Goal: Use online tool/utility: Utilize a website feature to perform a specific function

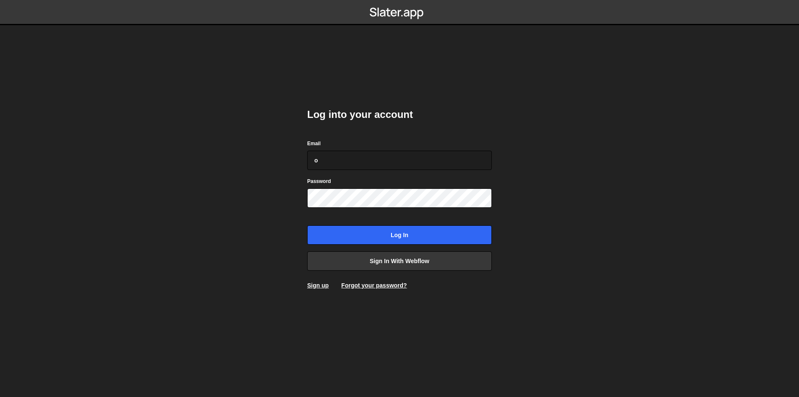
type input "[EMAIL_ADDRESS][DOMAIN_NAME]"
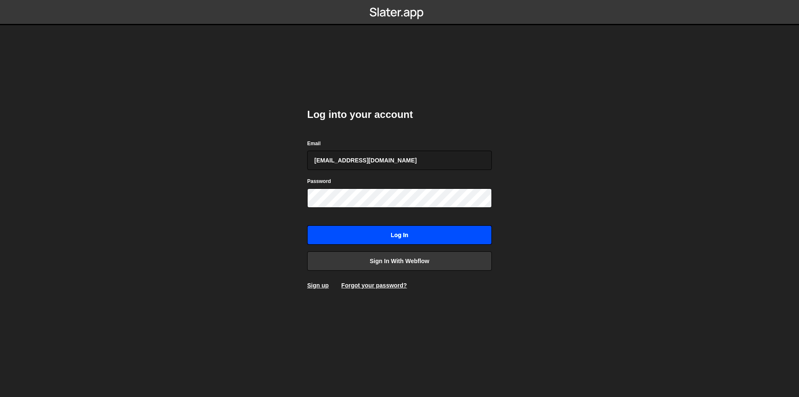
click at [360, 231] on input "Log in" at bounding box center [399, 234] width 185 height 19
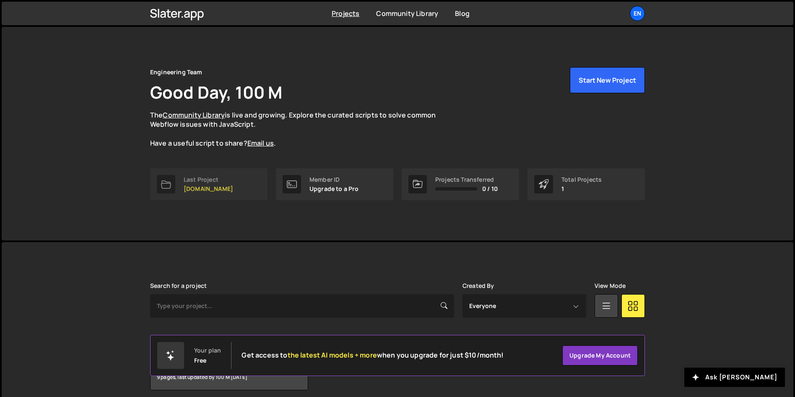
click at [228, 172] on link "Last Project womwell.com" at bounding box center [208, 184] width 117 height 32
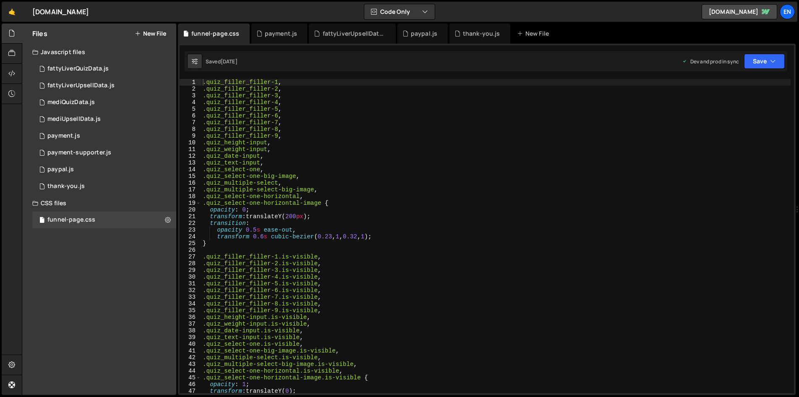
click at [0, 396] on nordpass-portal at bounding box center [0, 397] width 0 height 0
click at [280, 32] on div "payment.js" at bounding box center [281, 33] width 33 height 8
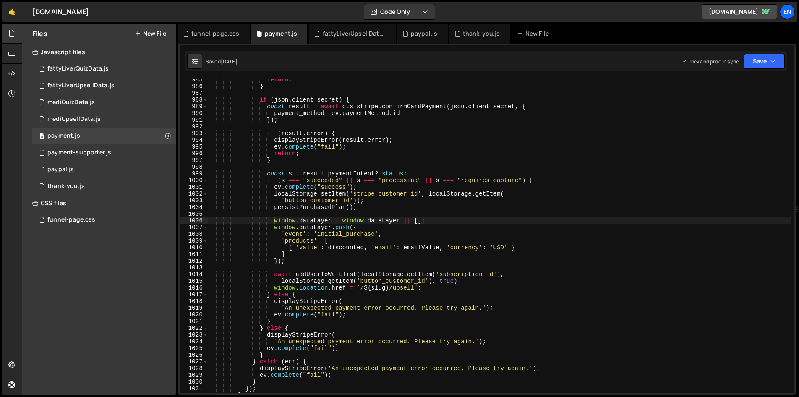
scroll to position [6606, 0]
type textarea "await addUserToWaitlist(localStorage.getItem('subscription_id'),"
click at [456, 276] on div "return ; } if ( json . client_secret ) { const result = await ctx . stripe . co…" at bounding box center [499, 242] width 583 height 328
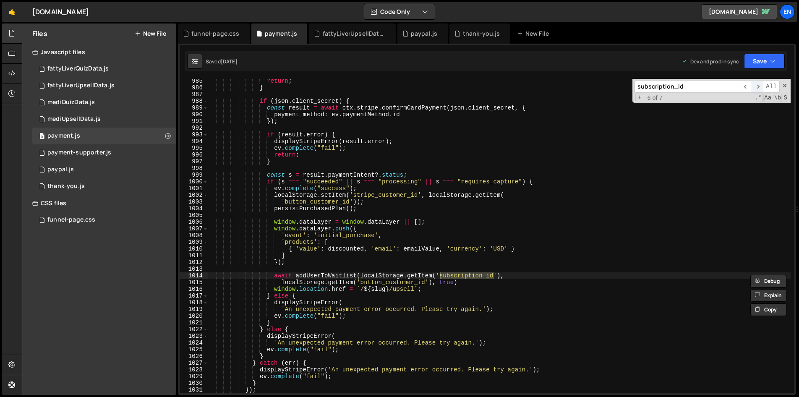
click at [758, 88] on span "​" at bounding box center [757, 87] width 12 height 12
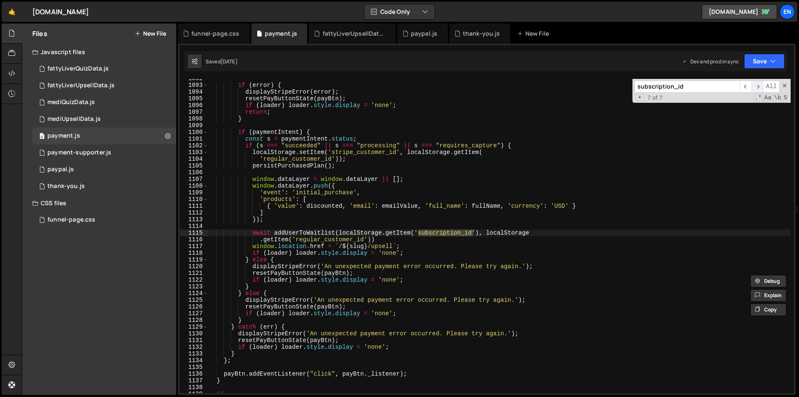
scroll to position [7328, 0]
click at [743, 86] on span "​" at bounding box center [746, 87] width 12 height 12
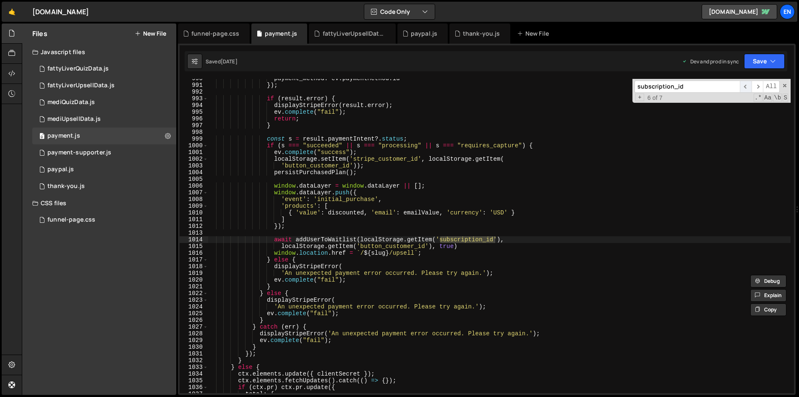
scroll to position [6643, 0]
